Goal: Task Accomplishment & Management: Manage account settings

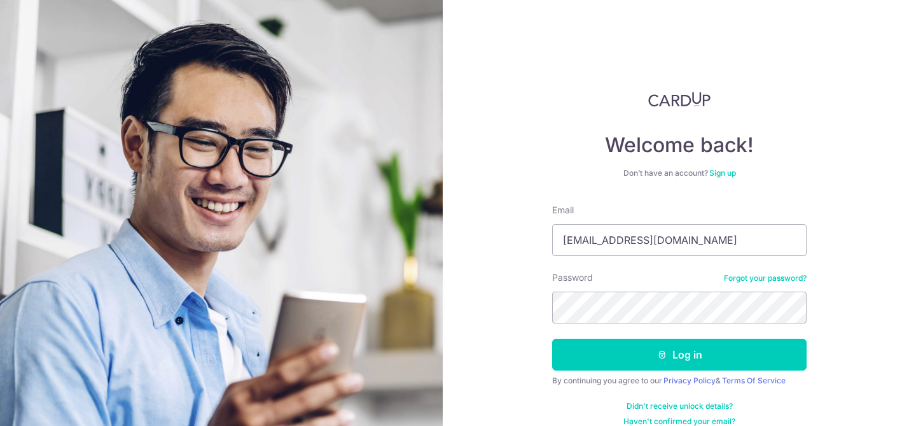
type input "[EMAIL_ADDRESS][DOMAIN_NAME]"
click at [552, 339] on button "Log in" at bounding box center [679, 355] width 255 height 32
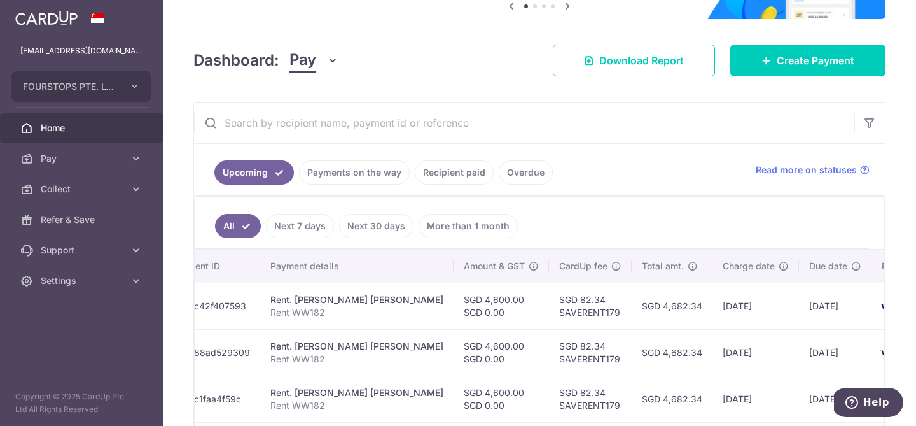
scroll to position [146, 0]
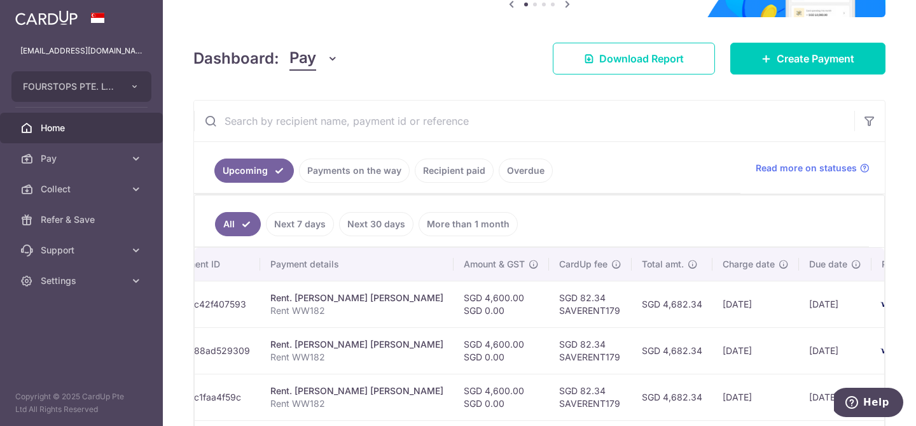
click at [454, 321] on td "SGD 4,600.00 SGD 0.00" at bounding box center [501, 304] width 95 height 46
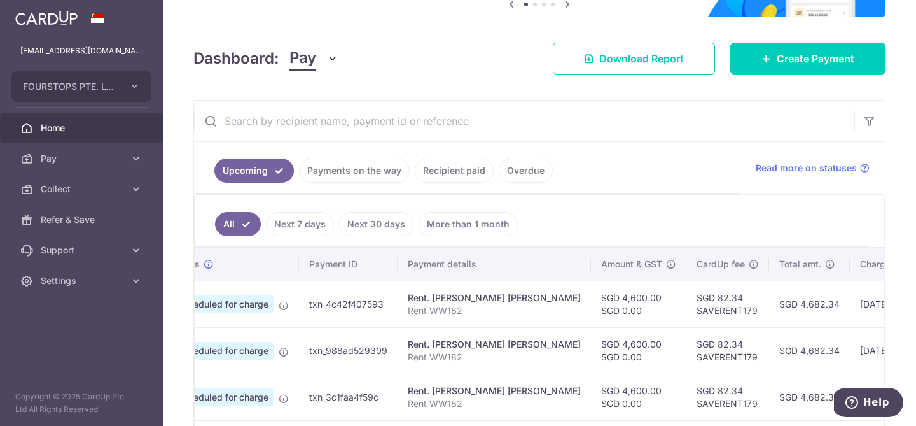
scroll to position [0, 0]
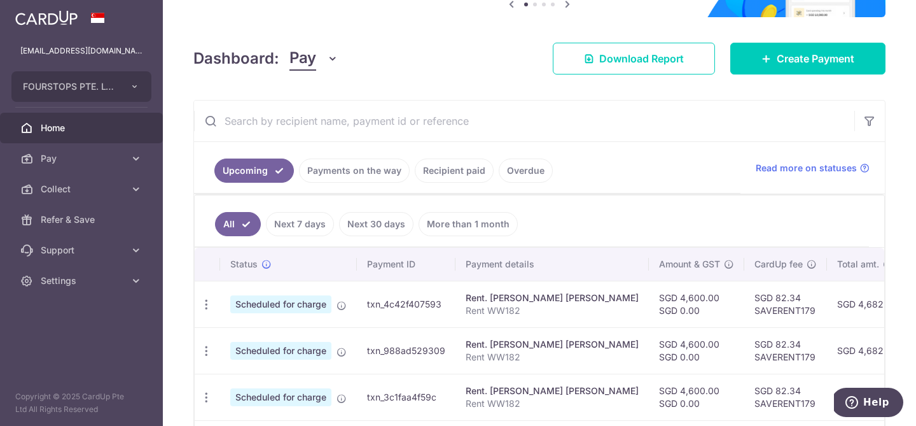
click at [288, 309] on span "Scheduled for charge" at bounding box center [280, 304] width 101 height 18
click at [125, 153] on link "Pay" at bounding box center [81, 158] width 163 height 31
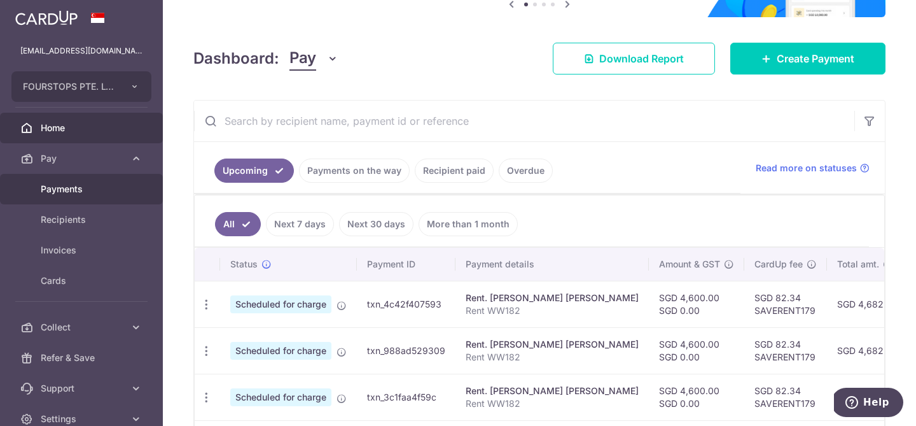
click at [87, 187] on span "Payments" at bounding box center [83, 189] width 84 height 13
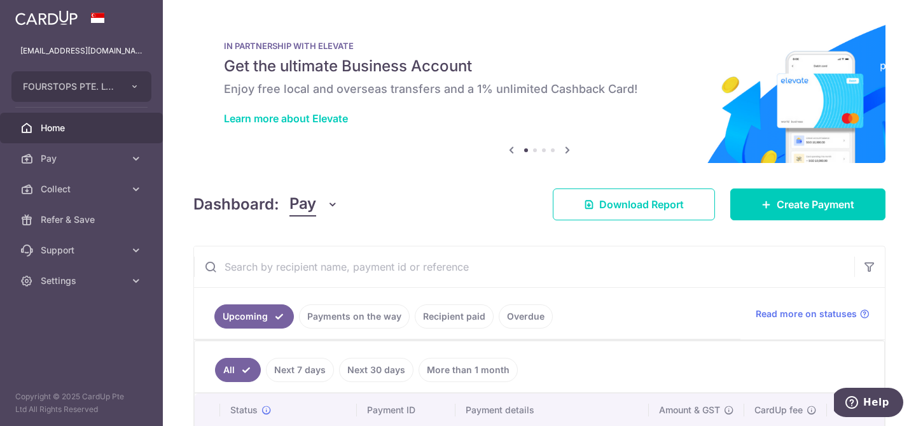
click at [360, 317] on link "Payments on the way" at bounding box center [354, 316] width 111 height 24
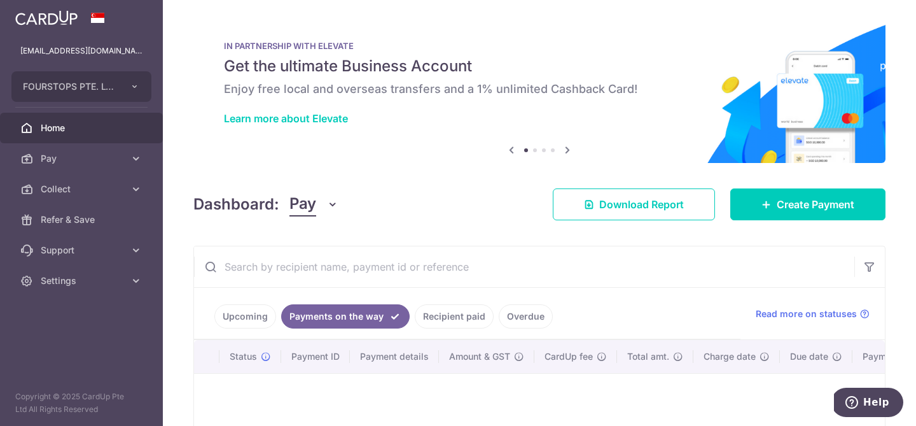
scroll to position [142, 0]
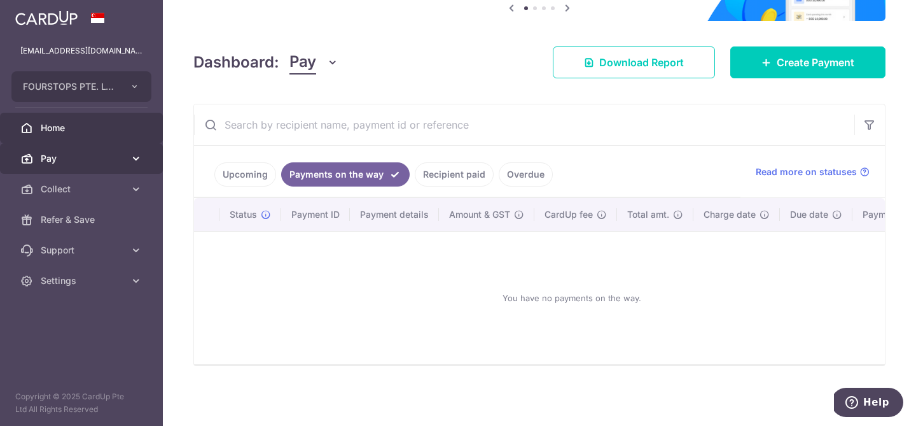
click at [98, 171] on link "Pay" at bounding box center [81, 158] width 163 height 31
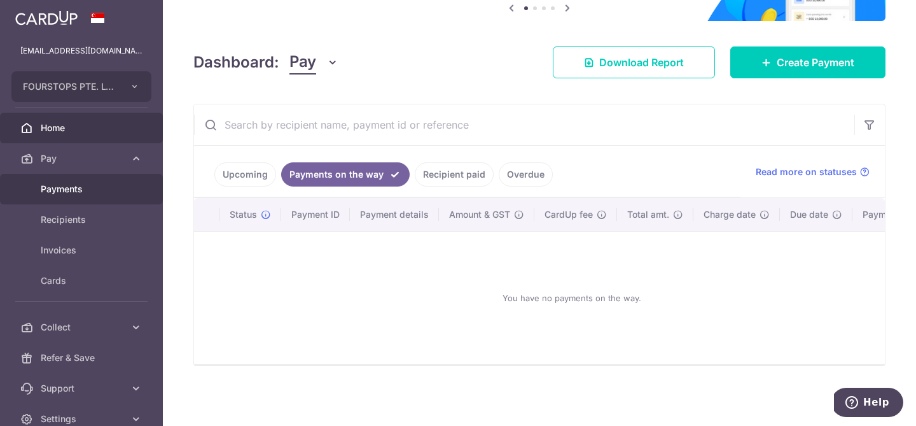
click at [81, 188] on span "Payments" at bounding box center [83, 189] width 84 height 13
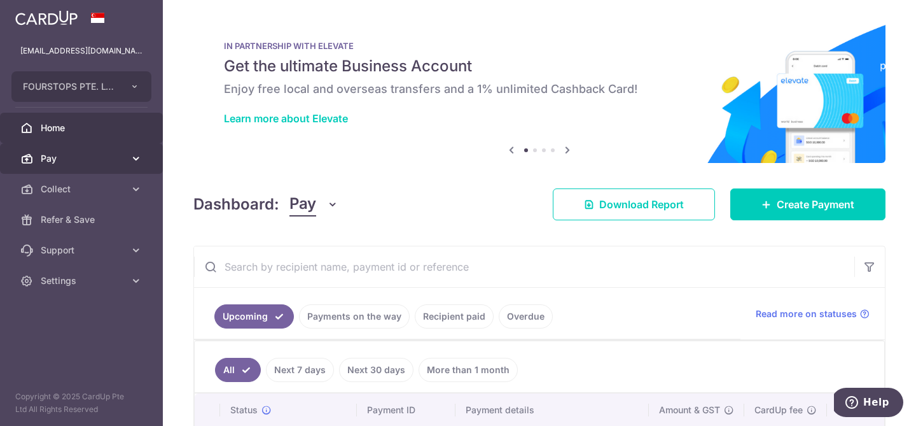
click at [137, 159] on icon at bounding box center [136, 158] width 13 height 13
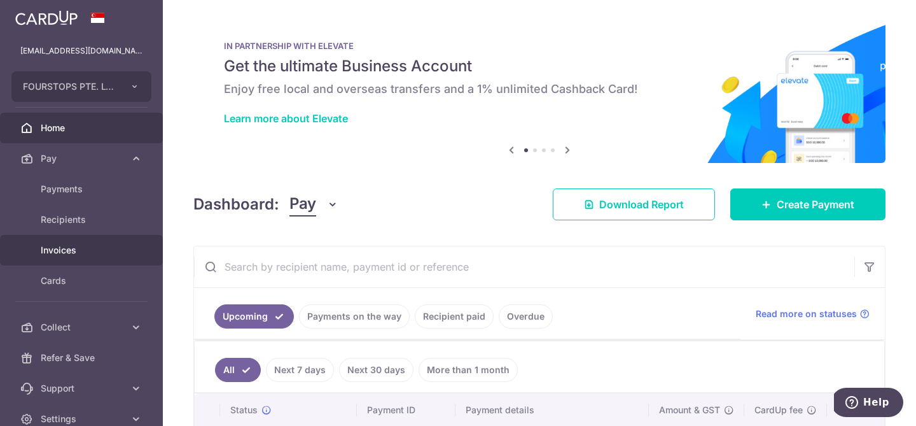
click at [105, 252] on span "Invoices" at bounding box center [83, 250] width 84 height 13
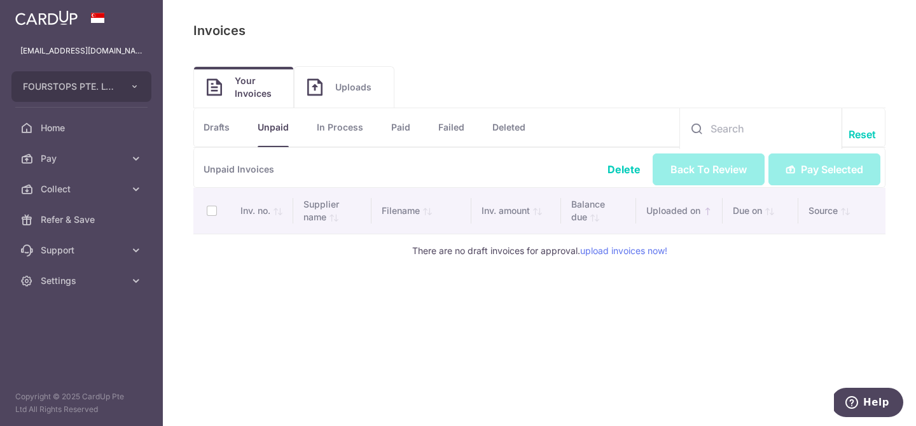
click at [337, 141] on link "In Process" at bounding box center [340, 127] width 46 height 38
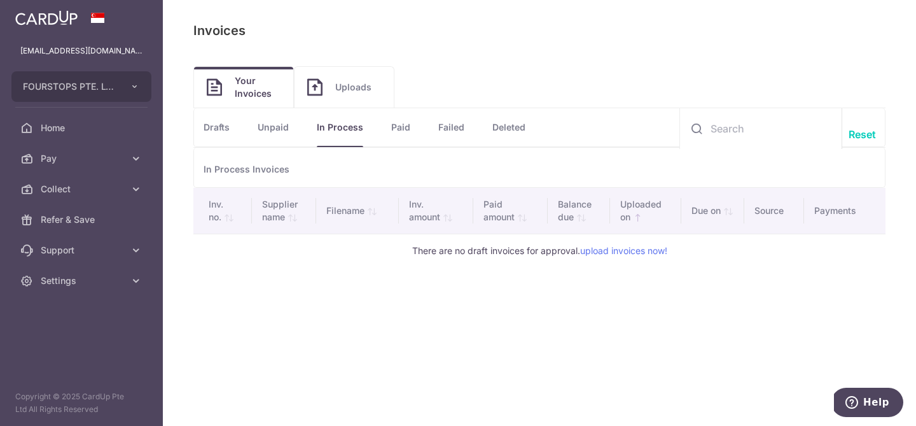
click at [363, 90] on span "Uploads" at bounding box center [358, 87] width 46 height 13
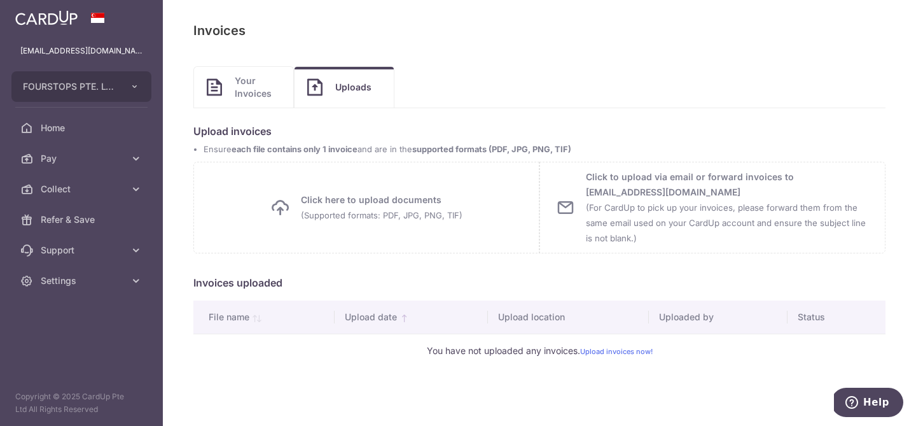
click at [277, 87] on span "Your Invoices" at bounding box center [258, 86] width 46 height 25
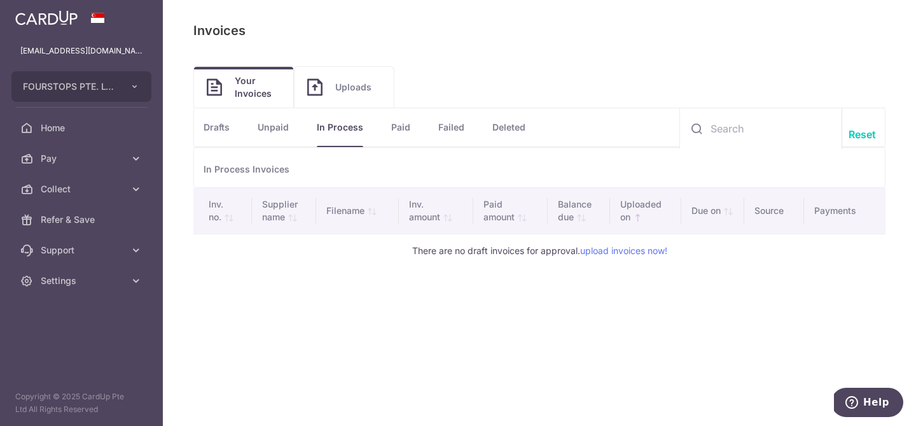
click at [408, 120] on link "Paid" at bounding box center [400, 127] width 19 height 38
click at [444, 129] on link "Failed" at bounding box center [451, 127] width 26 height 38
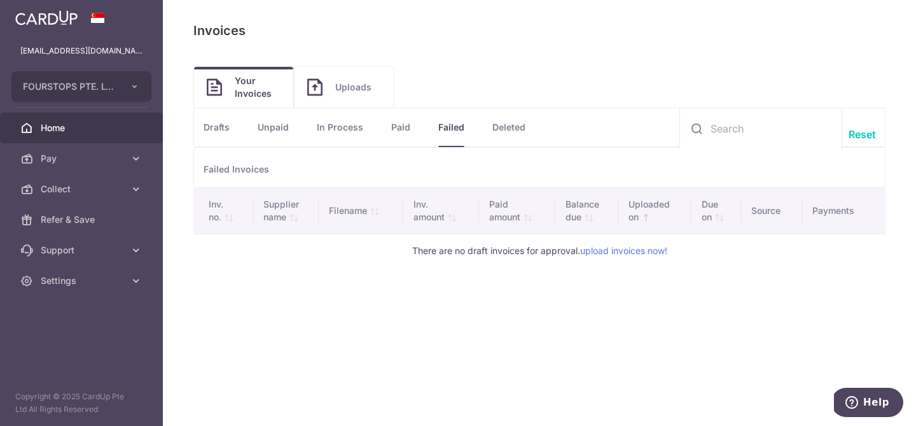
click at [108, 137] on link "Home" at bounding box center [81, 128] width 163 height 31
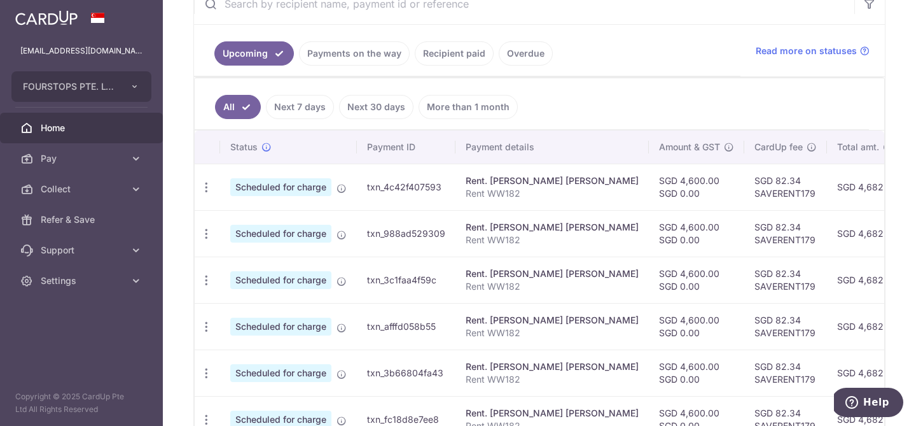
scroll to position [268, 0]
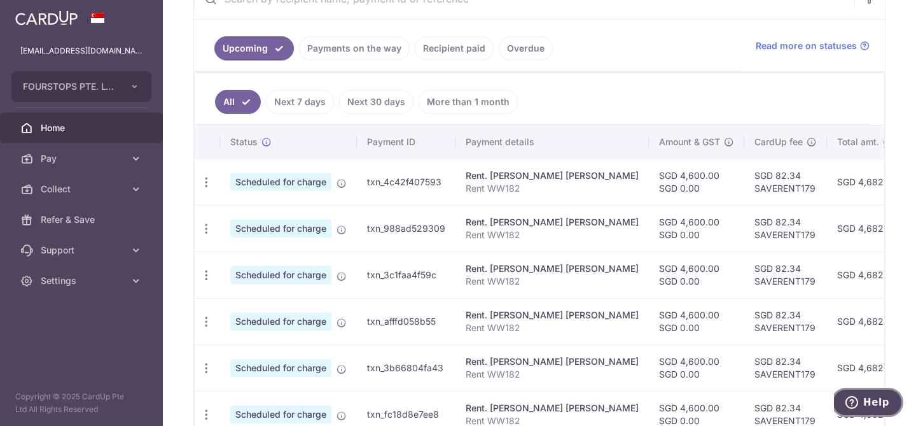
click at [876, 402] on span "Help" at bounding box center [877, 401] width 26 height 11
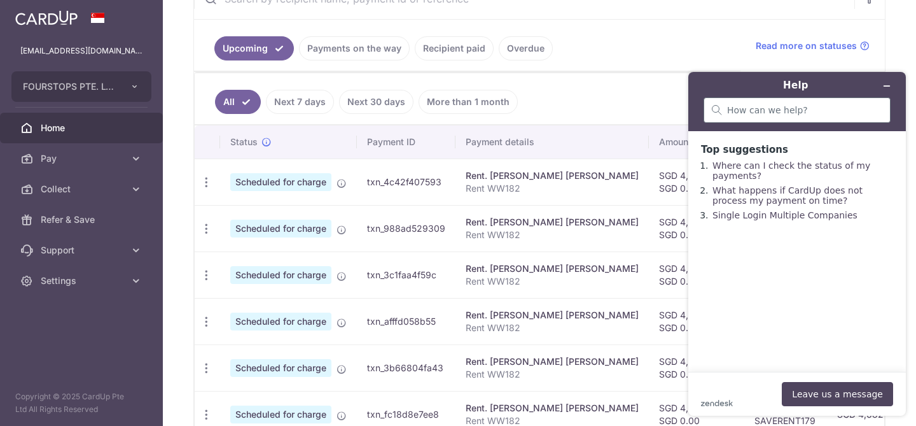
click at [774, 101] on div at bounding box center [797, 109] width 187 height 25
type input "edit schedule payment for 1 month"
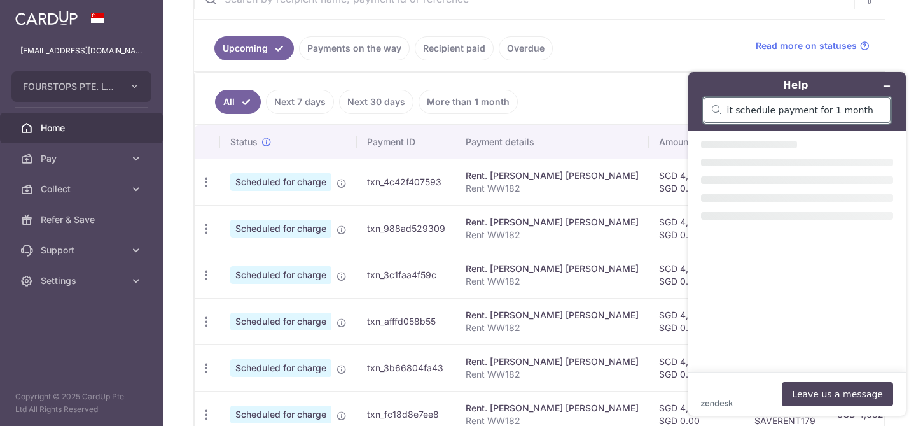
scroll to position [0, 0]
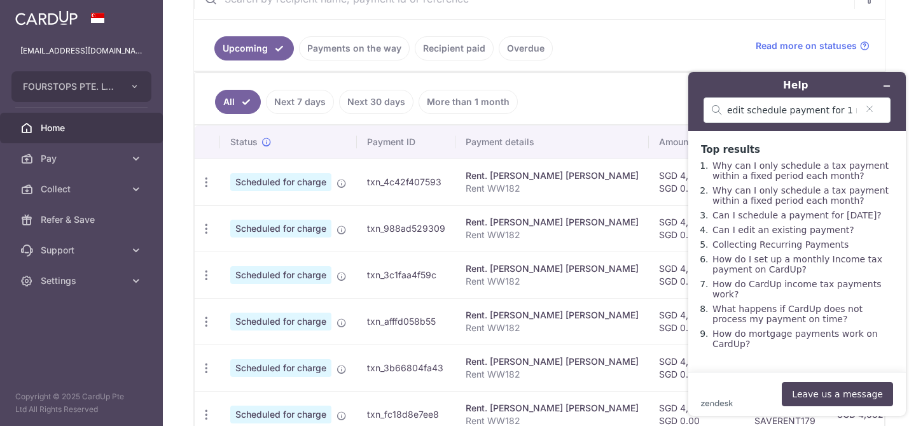
click at [739, 388] on div "zendesk .cls-1{fill:#03363d;} Leave us a message" at bounding box center [797, 394] width 192 height 24
click at [561, 102] on ul "All Next 7 days Next 30 days More than 1 month" at bounding box center [532, 99] width 675 height 52
click at [889, 86] on icon "Minimize widget" at bounding box center [888, 86] width 6 height 0
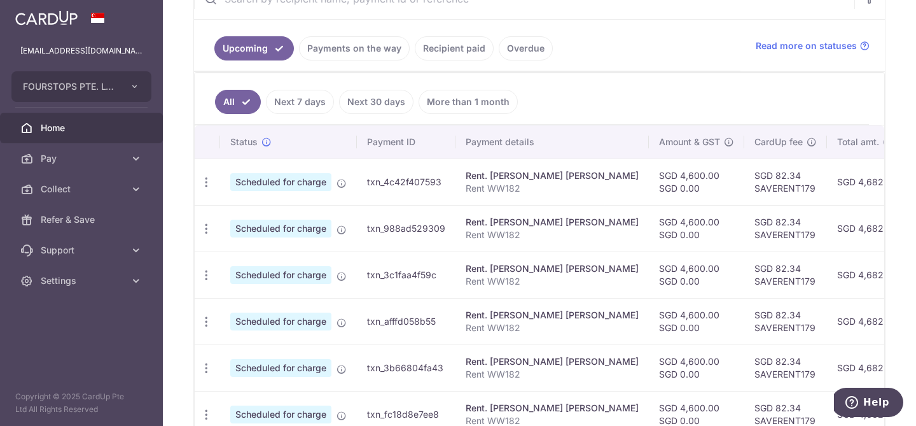
click at [300, 182] on span "Scheduled for charge" at bounding box center [280, 182] width 101 height 18
click at [114, 162] on span "Pay" at bounding box center [83, 158] width 84 height 13
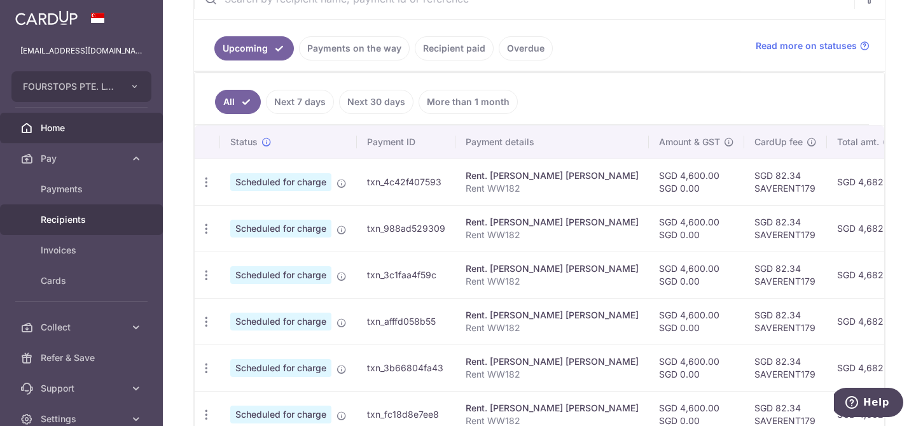
click at [85, 225] on span "Recipients" at bounding box center [83, 219] width 84 height 13
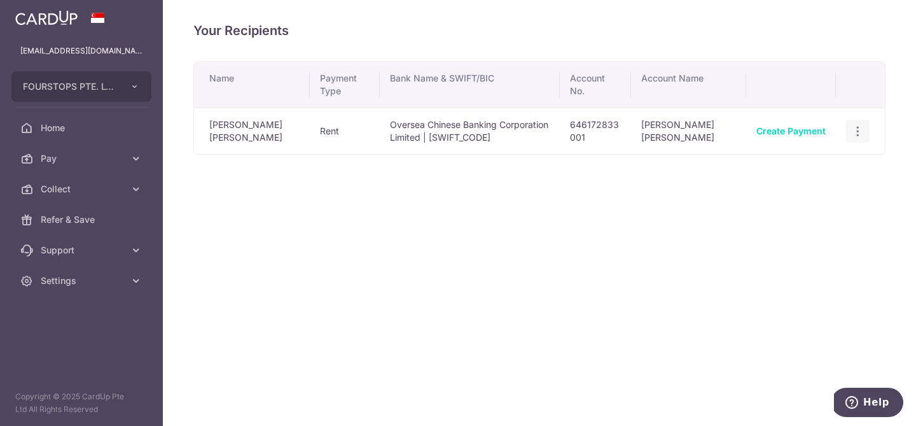
click at [856, 131] on icon "button" at bounding box center [857, 131] width 13 height 13
click at [811, 171] on span "View/Edit" at bounding box center [816, 165] width 87 height 15
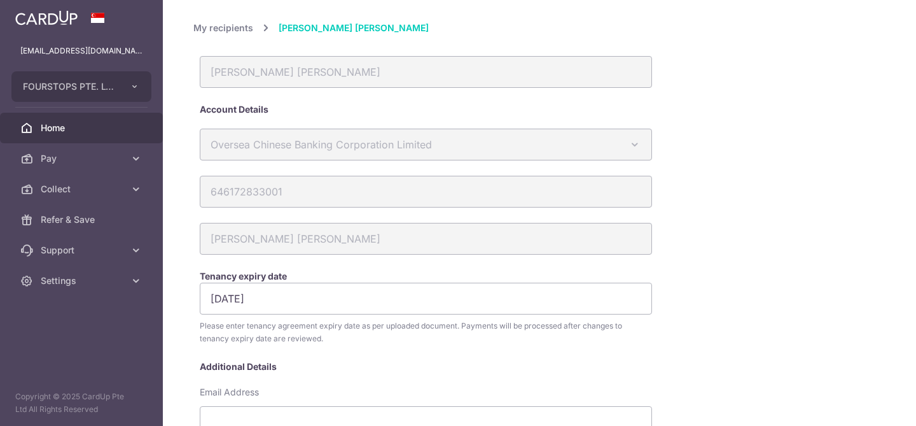
click at [60, 122] on span "Home" at bounding box center [83, 128] width 84 height 13
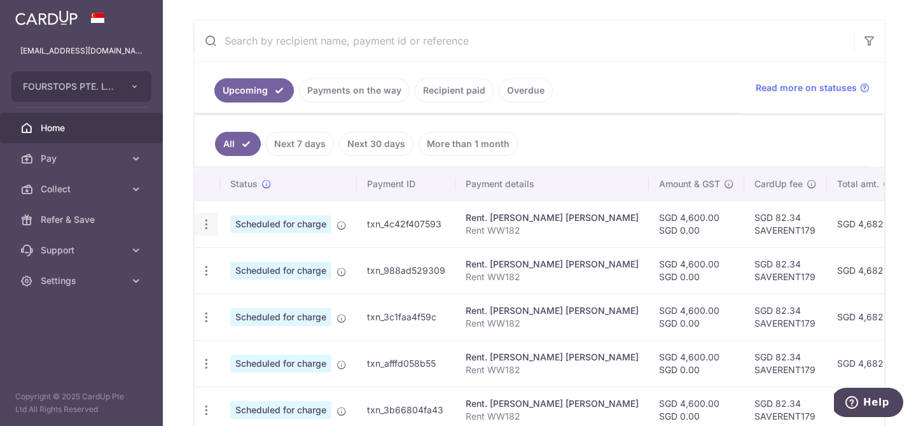
click at [202, 223] on icon "button" at bounding box center [206, 224] width 13 height 13
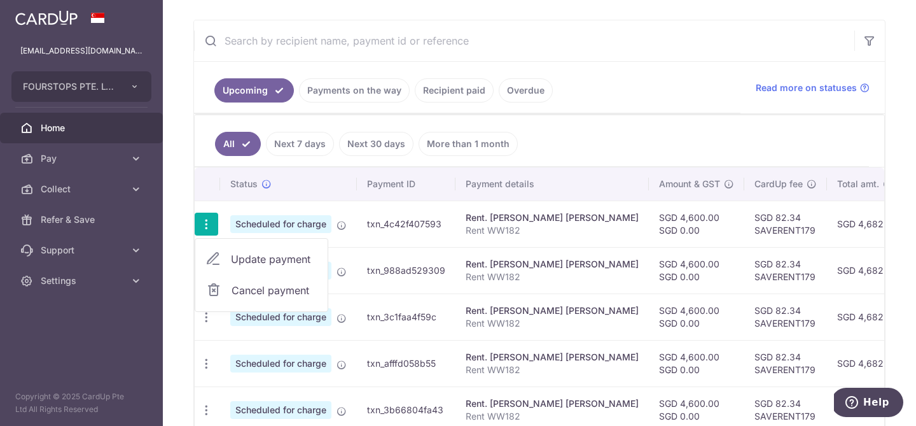
click at [277, 262] on span "Update payment" at bounding box center [274, 258] width 87 height 15
radio input "true"
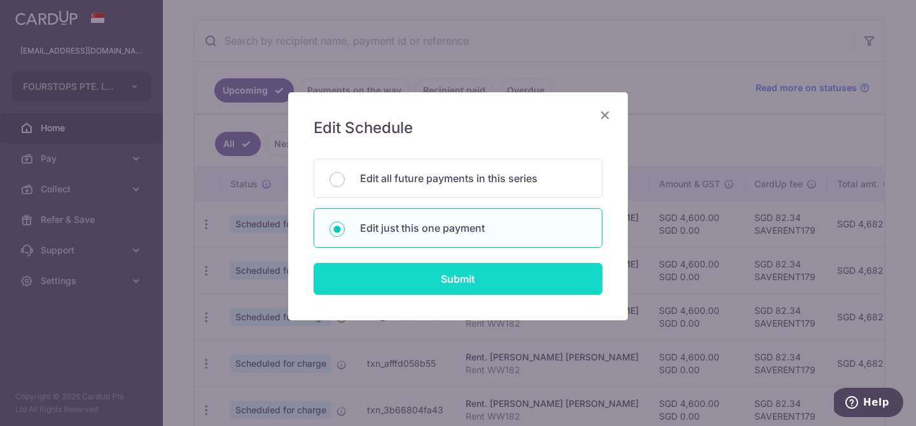
click at [456, 284] on input "Submit" at bounding box center [458, 279] width 289 height 32
radio input "true"
type input "4,600.00"
type input "0.00"
type input "[DATE]"
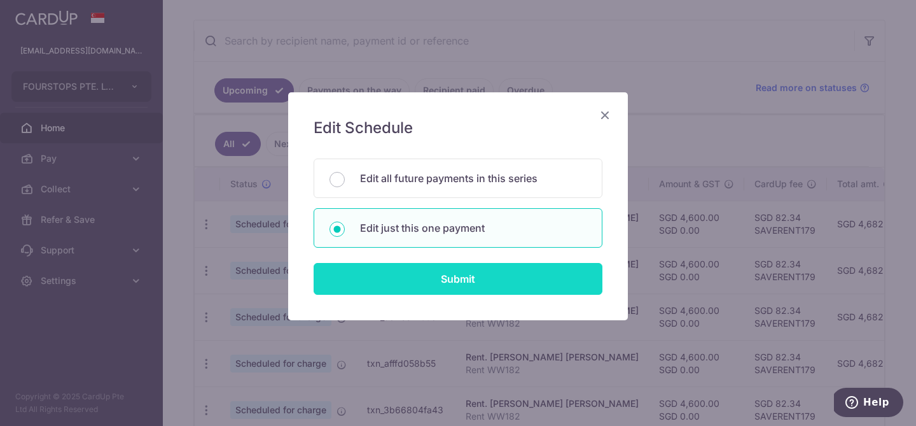
type input "Rent WW182"
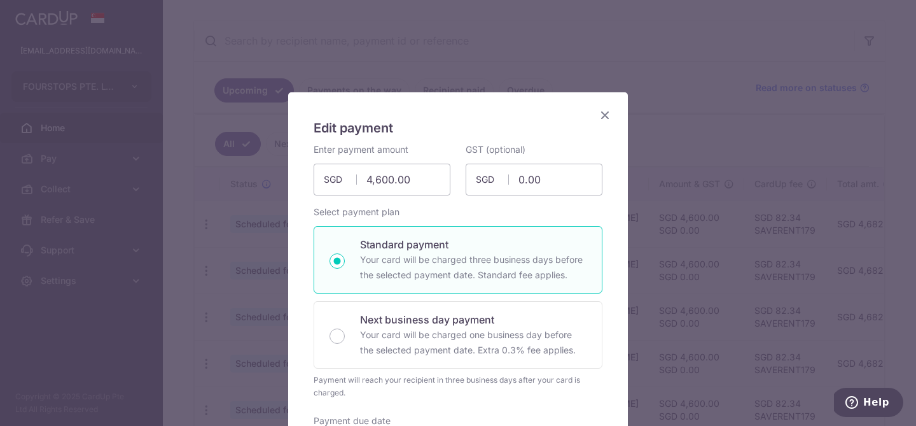
type input "SAVERENT179"
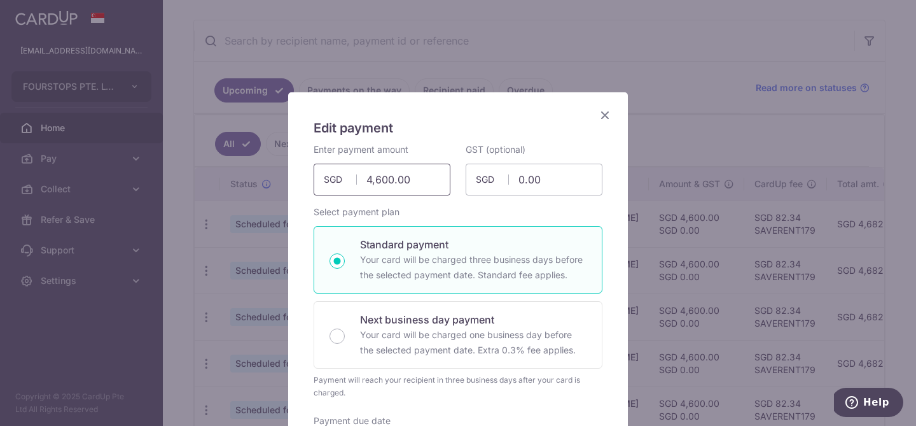
click at [424, 166] on input "4,600.00" at bounding box center [382, 180] width 137 height 32
drag, startPoint x: 378, startPoint y: 178, endPoint x: 475, endPoint y: 179, distance: 96.7
click at [472, 178] on div "Enter payment amount 4,600.00 4600.00 SGD To change the payment amount, please …" at bounding box center [458, 169] width 304 height 52
type input "4"
type input "4,420.00"
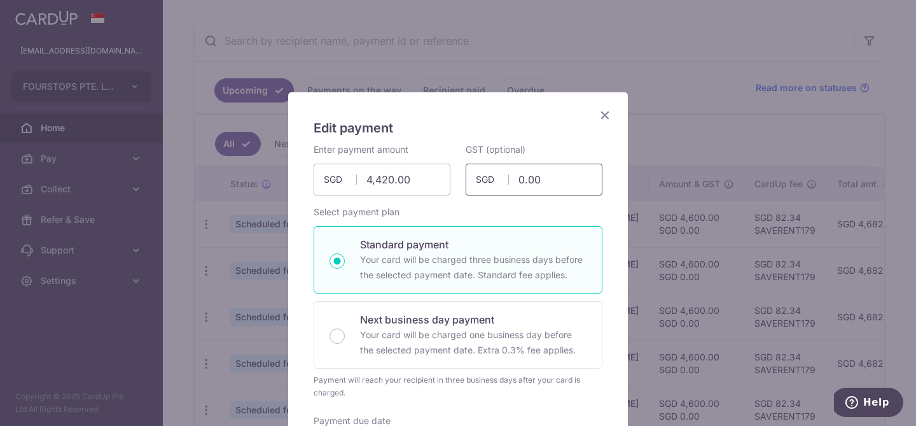
click at [563, 179] on input "0.00" at bounding box center [534, 180] width 137 height 32
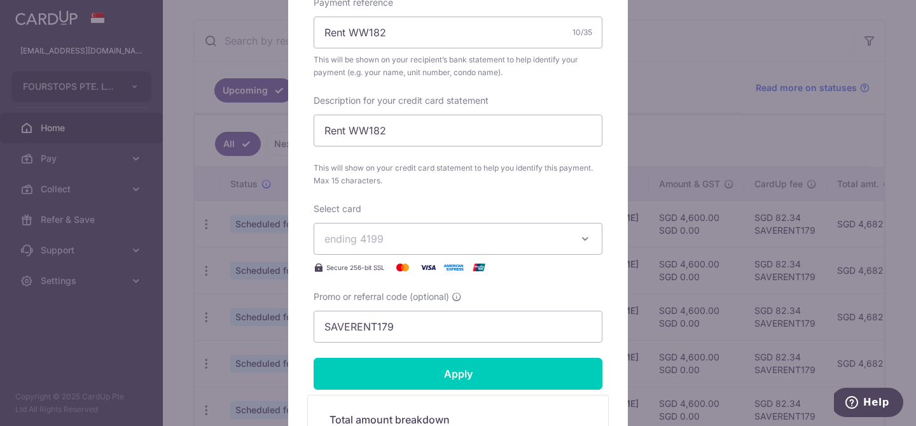
scroll to position [521, 0]
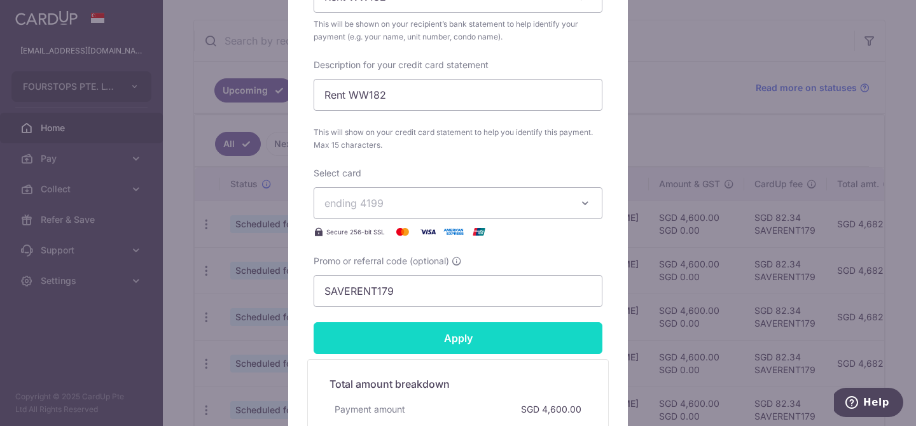
click at [463, 339] on input "Apply" at bounding box center [458, 338] width 289 height 32
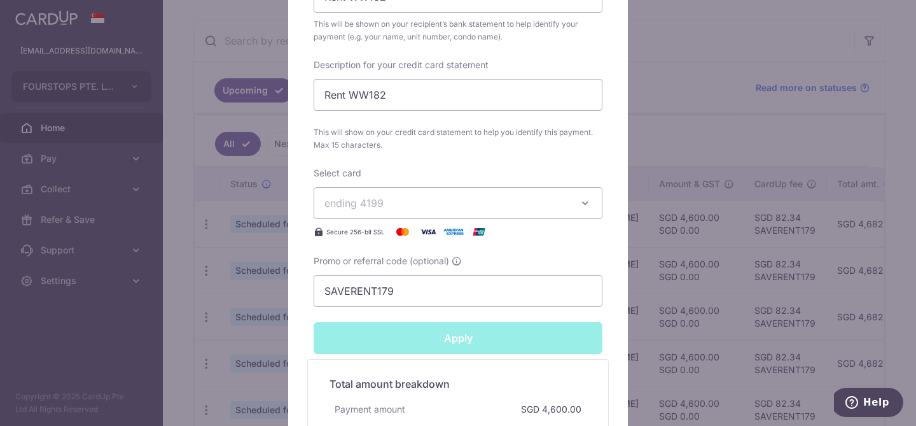
type input "Successfully Applied"
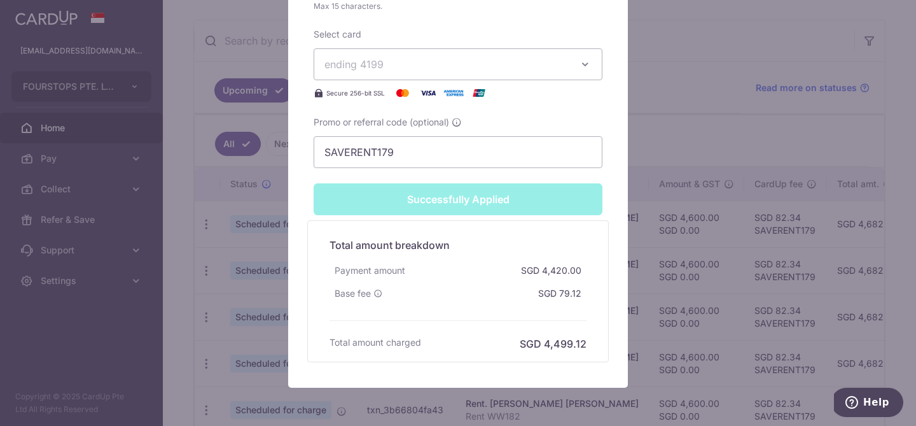
scroll to position [759, 0]
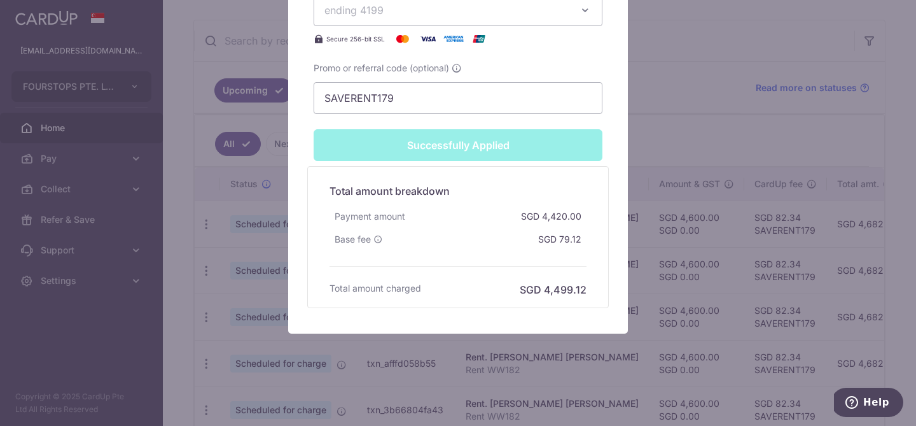
click at [669, 344] on div "Edit payment By clicking apply, you will make changes to all payments to Lim Ji…" at bounding box center [458, 213] width 916 height 426
